Goal: Task Accomplishment & Management: Manage account settings

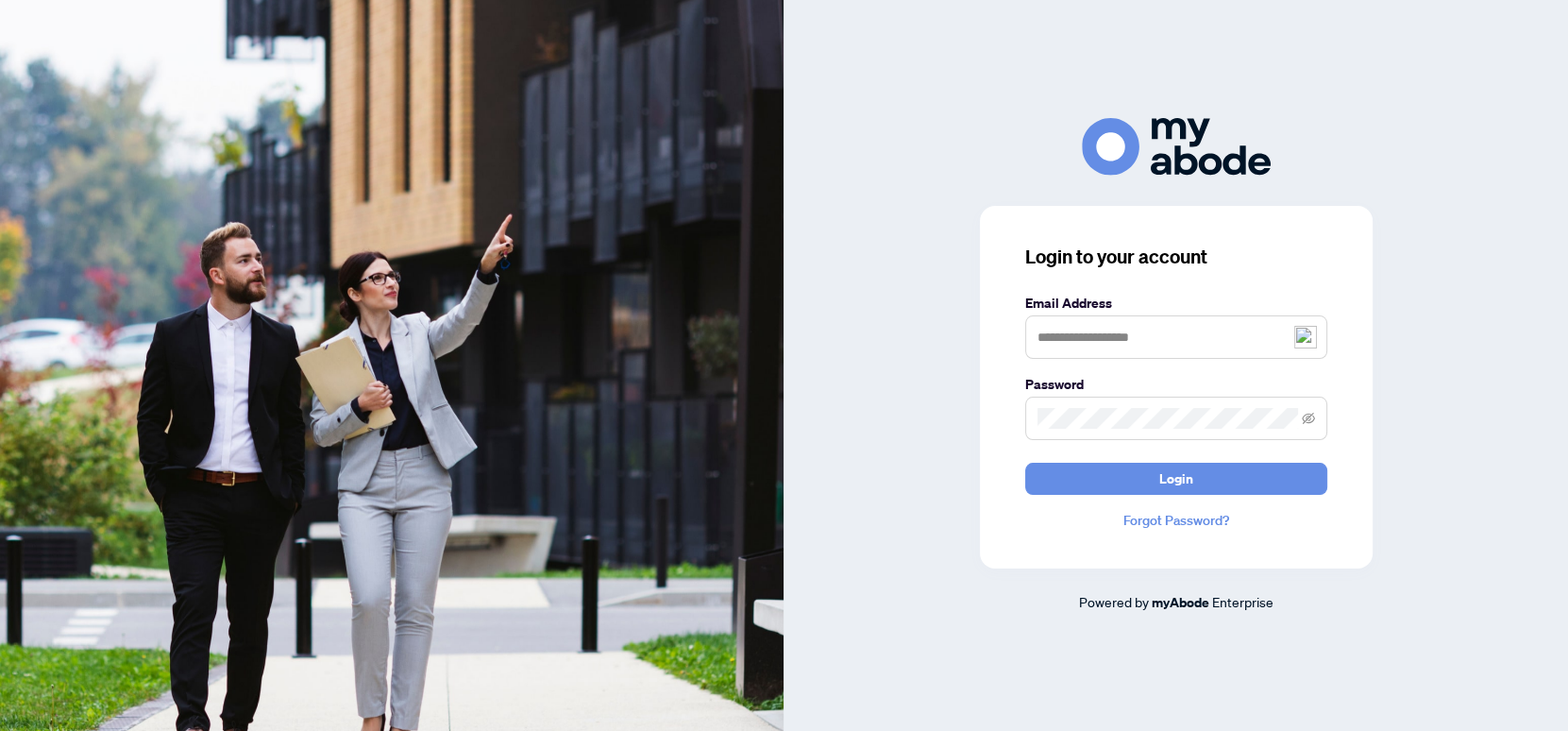
click at [1307, 339] on img at bounding box center [1305, 336] width 23 height 23
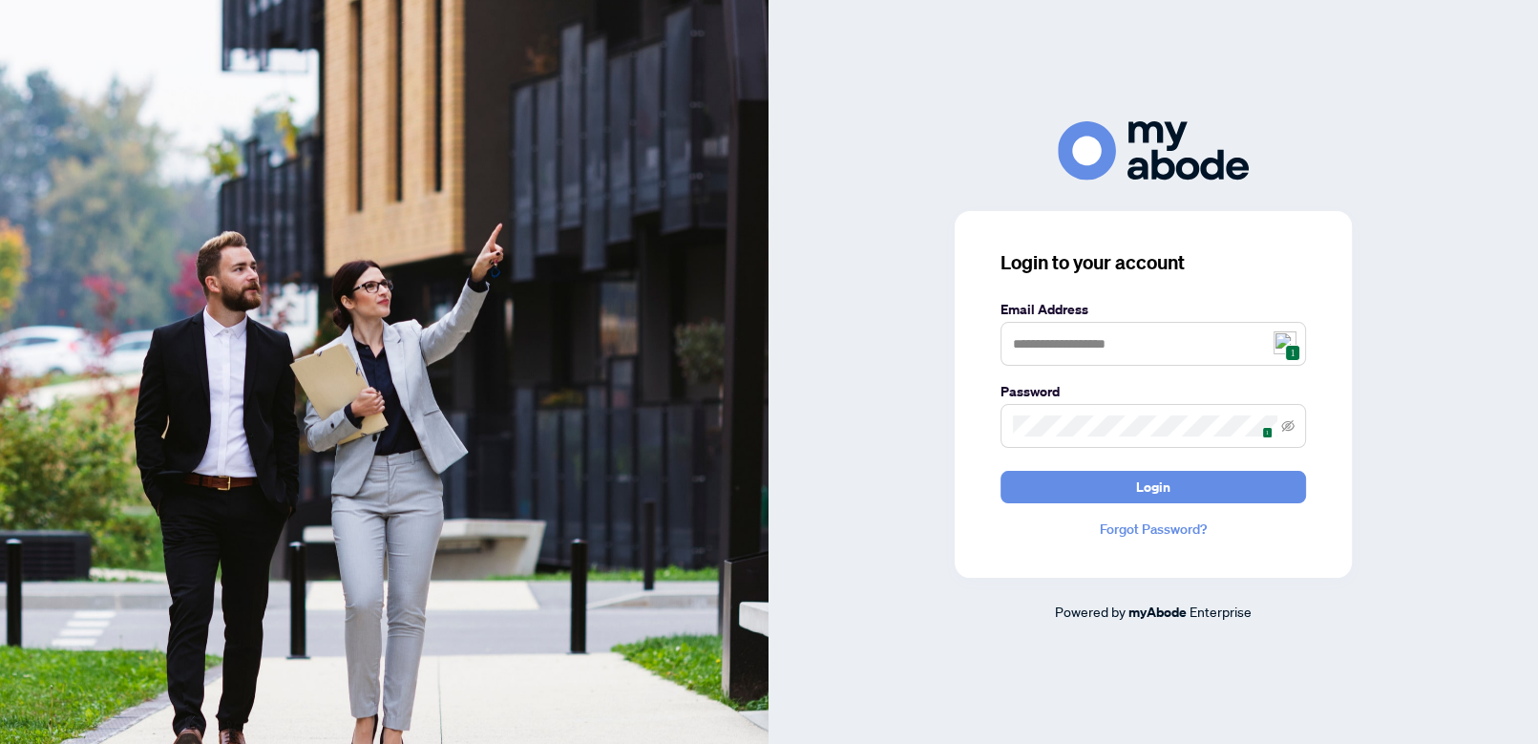
click at [1286, 347] on span "1" at bounding box center [1292, 353] width 14 height 16
click at [1064, 480] on button "Login" at bounding box center [1152, 487] width 305 height 32
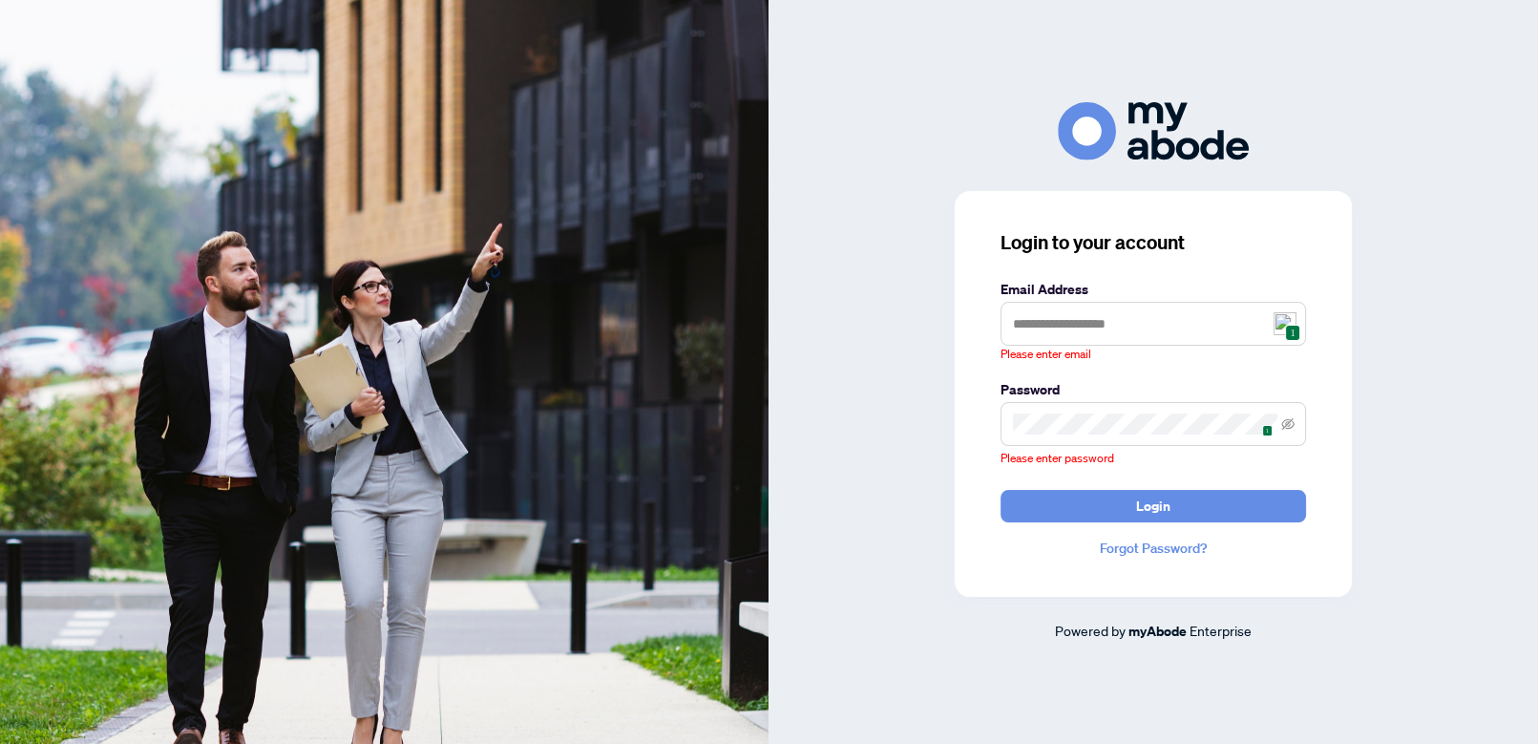
click at [1284, 324] on img at bounding box center [1284, 323] width 23 height 23
click at [1287, 327] on span "1" at bounding box center [1292, 333] width 14 height 16
click at [1055, 327] on input "text" at bounding box center [1152, 324] width 305 height 44
click at [1287, 326] on span "1" at bounding box center [1292, 333] width 14 height 16
click at [1075, 329] on input "text" at bounding box center [1152, 324] width 305 height 44
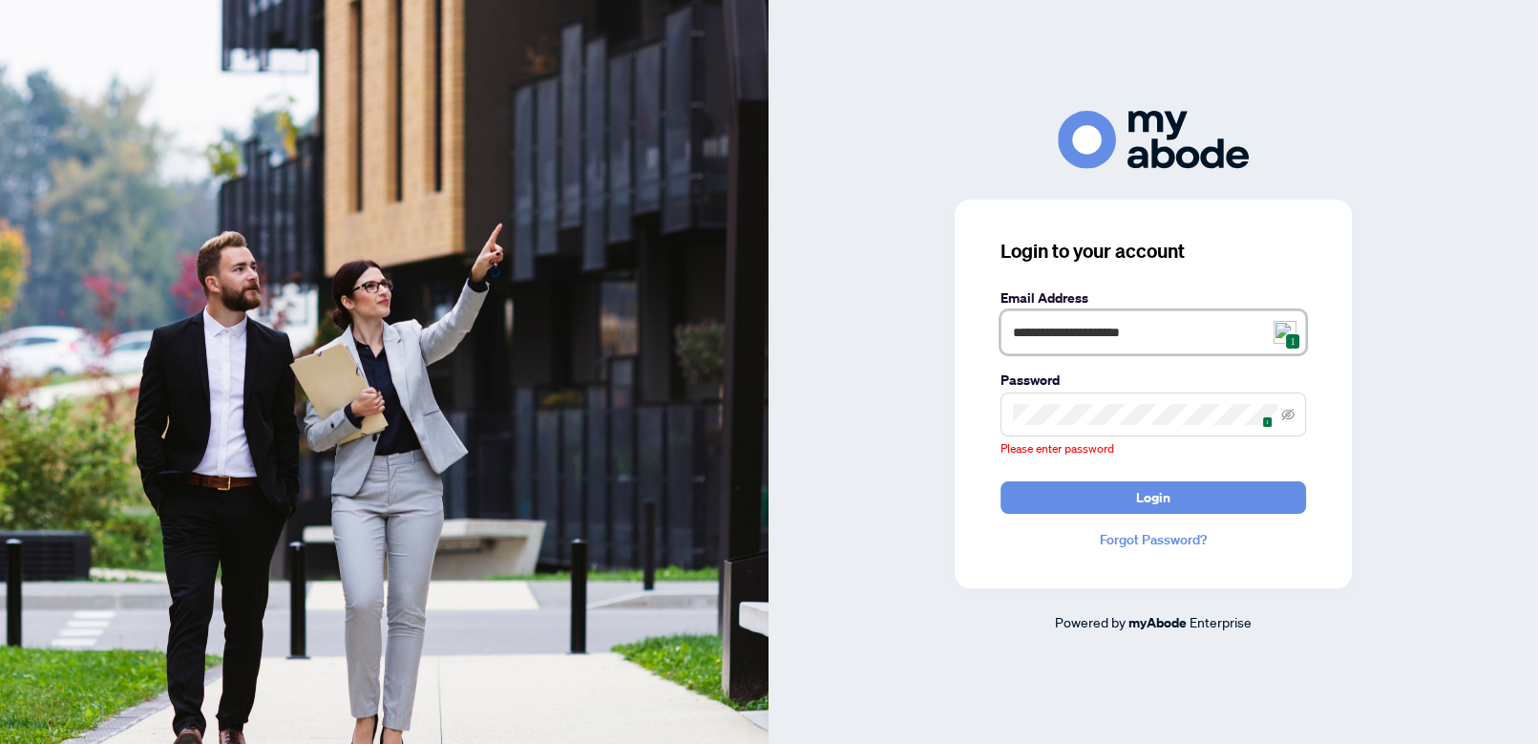
type input "**********"
